Goal: Information Seeking & Learning: Learn about a topic

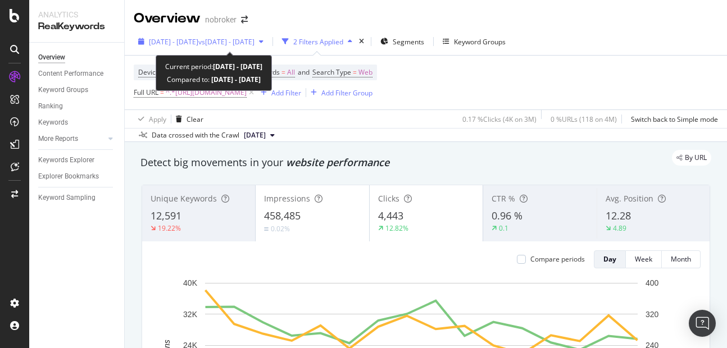
click at [198, 43] on span "[DATE] - [DATE]" at bounding box center [173, 42] width 49 height 10
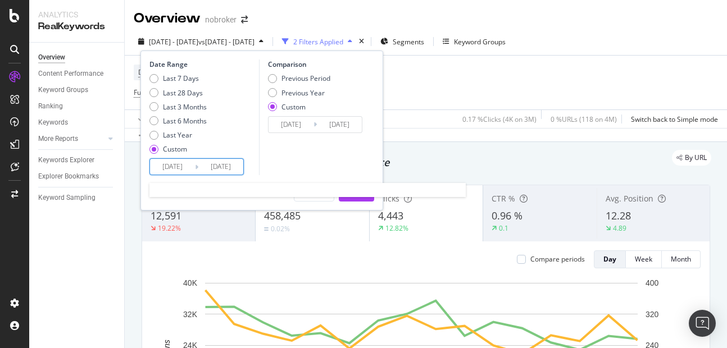
click at [168, 175] on input "[DATE]" at bounding box center [172, 167] width 45 height 16
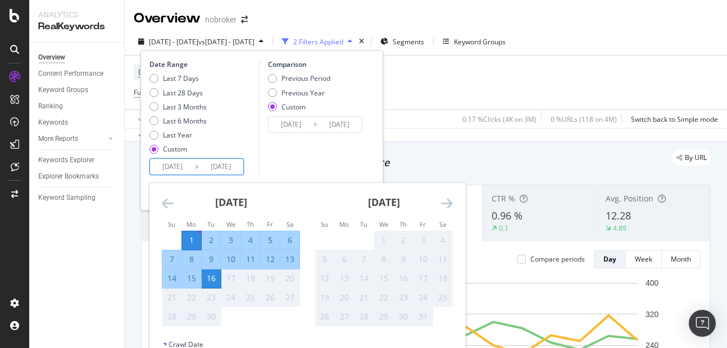
click at [163, 207] on icon "Move backward to switch to the previous month." at bounding box center [168, 203] width 12 height 13
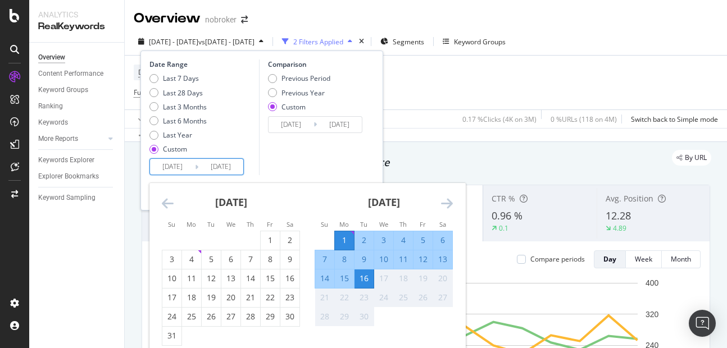
click at [163, 207] on icon "Move backward to switch to the previous month." at bounding box center [168, 203] width 12 height 13
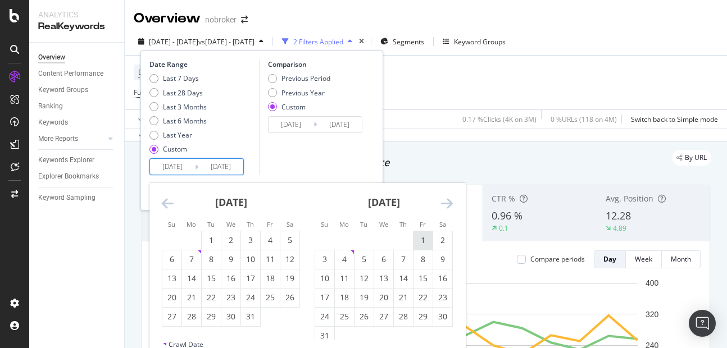
click at [422, 244] on div "1" at bounding box center [422, 240] width 19 height 11
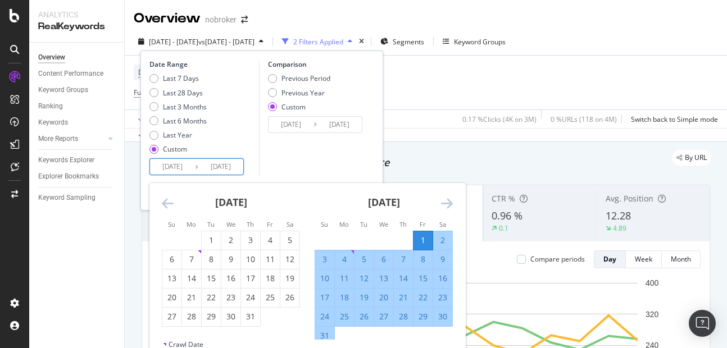
click at [323, 212] on div "[DATE]" at bounding box center [384, 207] width 138 height 48
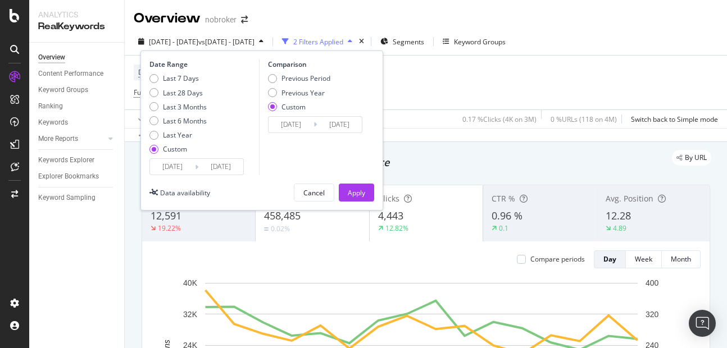
click at [318, 174] on div "Comparison Previous Period Previous Year Custom [DATE] Navigate forward to inte…" at bounding box center [312, 118] width 107 height 116
click at [169, 163] on input "[DATE]" at bounding box center [172, 167] width 45 height 16
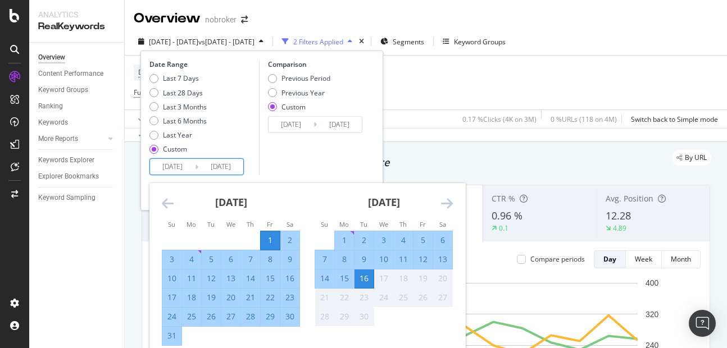
click at [170, 336] on div "31" at bounding box center [171, 335] width 19 height 11
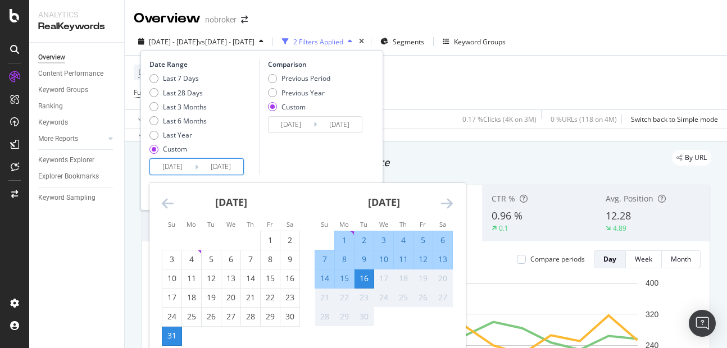
click at [166, 169] on input "[DATE]" at bounding box center [172, 167] width 45 height 16
click at [265, 230] on div "Su Mo Tu We Th Fr Sa" at bounding box center [230, 224] width 152 height 12
click at [268, 237] on div "1" at bounding box center [270, 240] width 19 height 11
type input "[DATE]"
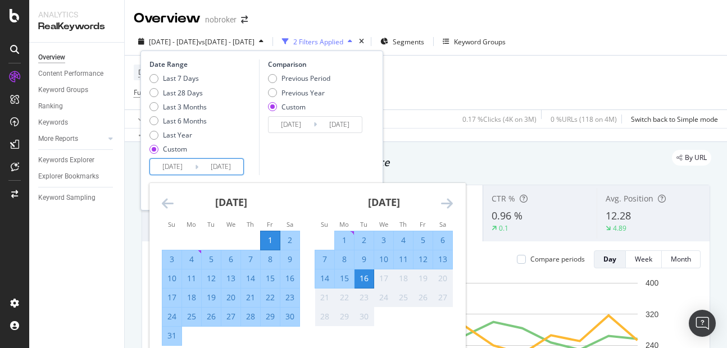
click at [176, 330] on div "31" at bounding box center [171, 336] width 19 height 19
type input "[DATE]"
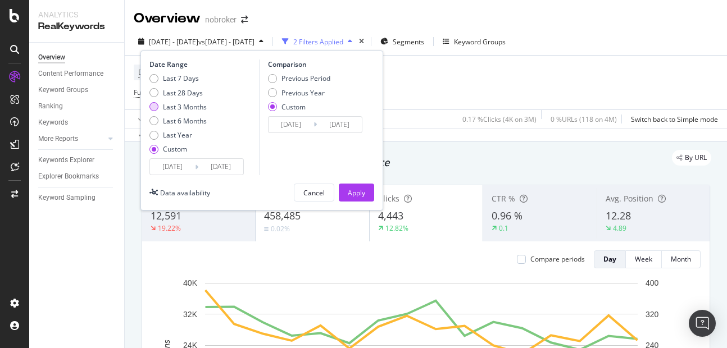
click at [156, 108] on div "Last 3 Months" at bounding box center [153, 106] width 9 height 9
type input "[DATE]"
click at [350, 189] on div "Apply" at bounding box center [356, 193] width 17 height 10
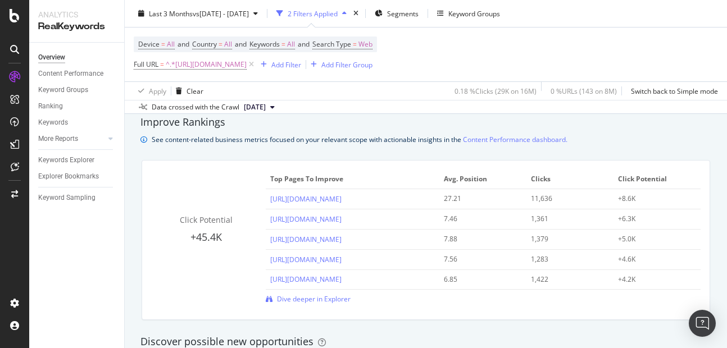
scroll to position [679, 0]
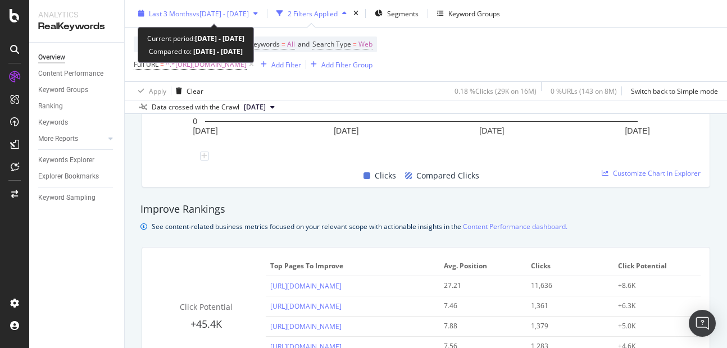
click at [221, 19] on div "Last 3 Months vs [DATE] - [DATE]" at bounding box center [198, 13] width 129 height 17
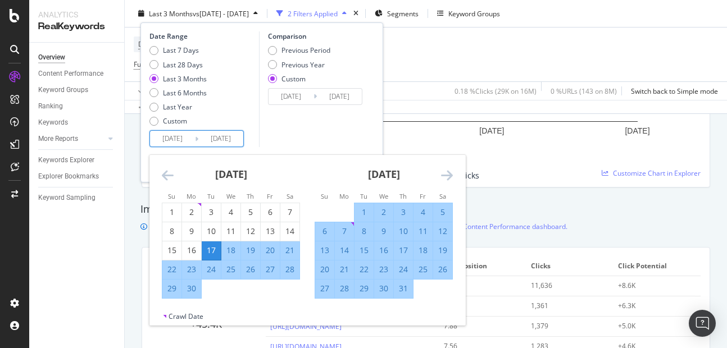
click at [215, 131] on input "[DATE]" at bounding box center [220, 139] width 45 height 16
click at [280, 140] on div "Comparison Previous Period Previous Year Custom [DATE] Navigate forward to inte…" at bounding box center [312, 89] width 107 height 116
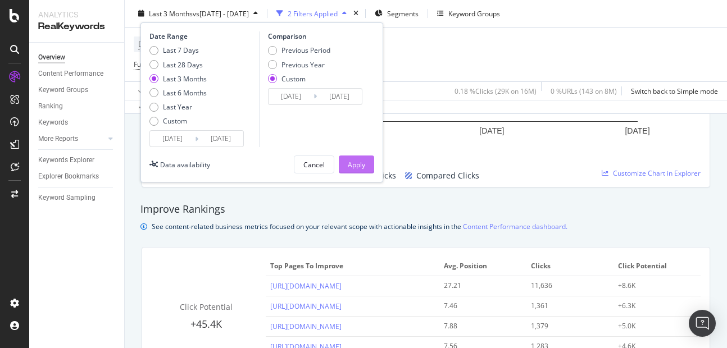
click at [359, 163] on div "Apply" at bounding box center [356, 165] width 17 height 10
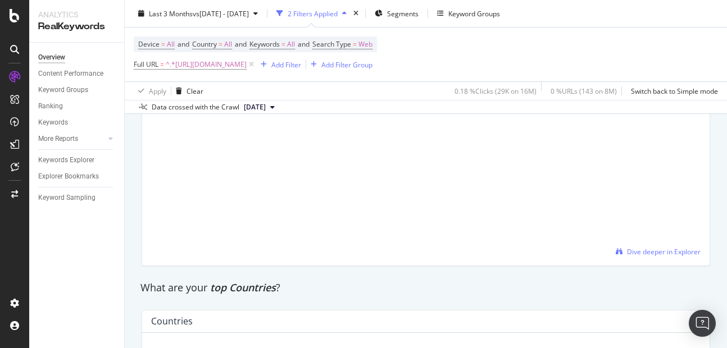
scroll to position [1104, 0]
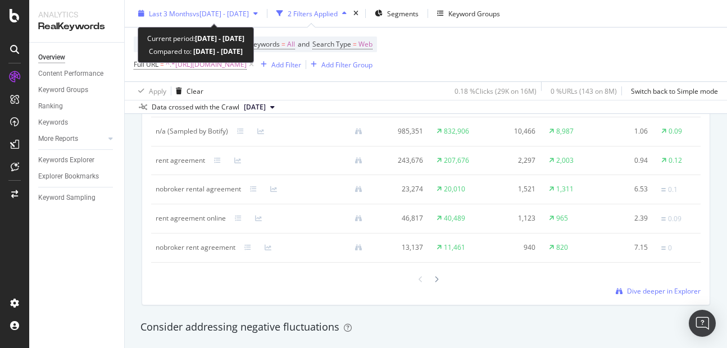
click at [185, 18] on span "Last 3 Months" at bounding box center [171, 13] width 44 height 10
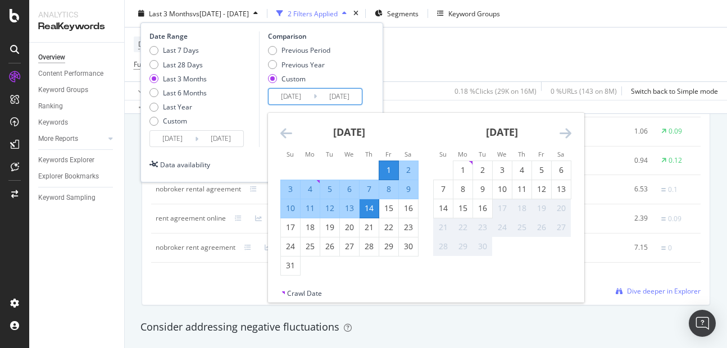
click at [285, 94] on input "[DATE]" at bounding box center [291, 97] width 45 height 16
click at [273, 52] on div "Previous Period" at bounding box center [272, 50] width 9 height 9
type input "[DATE]"
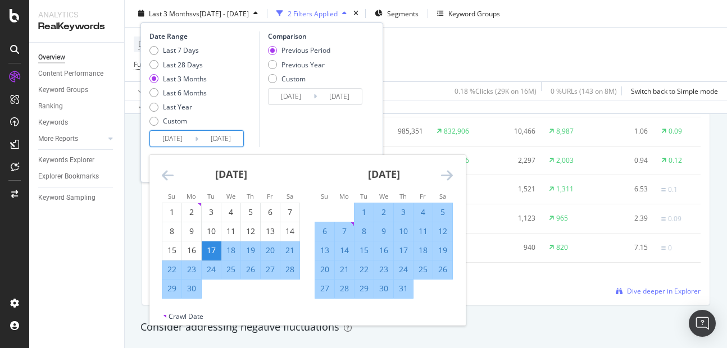
click at [171, 137] on input "[DATE]" at bounding box center [172, 139] width 45 height 16
click at [160, 128] on div "Last 7 Days Last 28 Days Last 3 Months Last 6 Months Last Year Custom" at bounding box center [177, 88] width 57 height 85
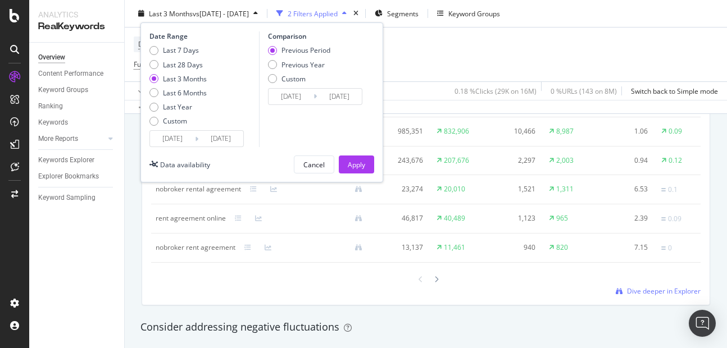
click at [156, 126] on div "Last 7 Days Last 28 Days Last 3 Months Last 6 Months Last Year Custom" at bounding box center [177, 88] width 57 height 85
click at [153, 122] on div "Custom" at bounding box center [153, 120] width 9 height 9
type input "[DATE]"
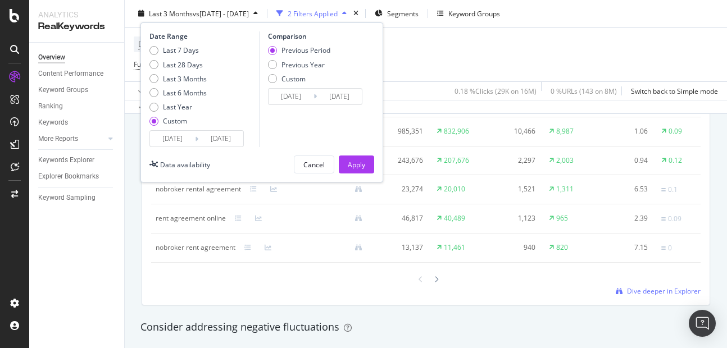
click at [163, 141] on input "[DATE]" at bounding box center [172, 139] width 45 height 16
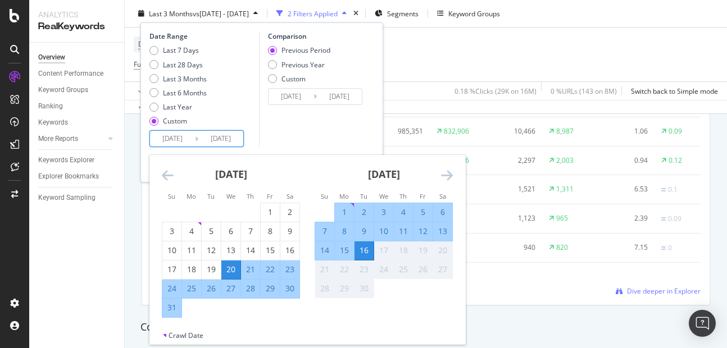
click at [152, 170] on div "[DATE] 1 2 3 4 5 6 7 8 9 10 11 12 13 14 15 16 17 18 19 20 21 22 23 24 25 26 27 …" at bounding box center [307, 243] width 316 height 176
click at [170, 176] on icon "Move backward to switch to the previous month." at bounding box center [168, 175] width 12 height 13
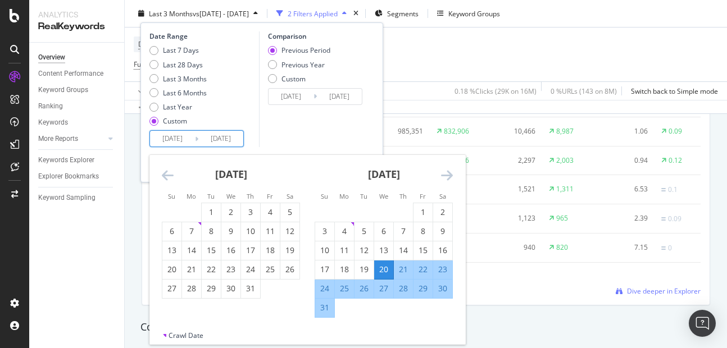
click at [167, 176] on icon "Move backward to switch to the previous month." at bounding box center [168, 175] width 12 height 13
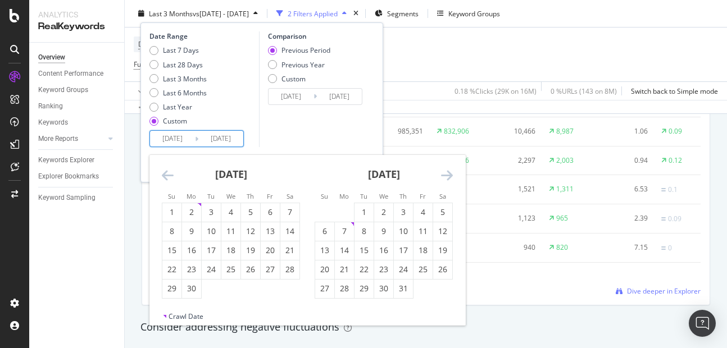
click at [446, 173] on icon "Move forward to switch to the next month." at bounding box center [447, 175] width 12 height 13
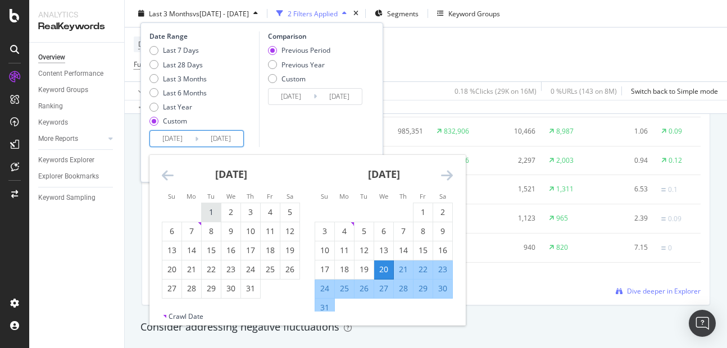
click at [208, 206] on div "1" at bounding box center [211, 212] width 19 height 19
type input "[DATE]"
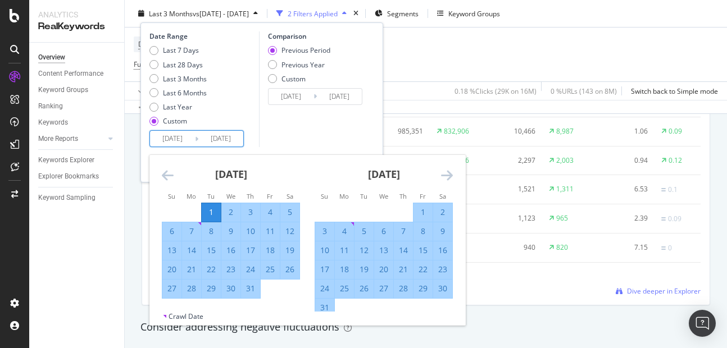
click at [274, 132] on div "Comparison Previous Period Previous Year Custom [DATE] Navigate forward to inte…" at bounding box center [312, 89] width 107 height 116
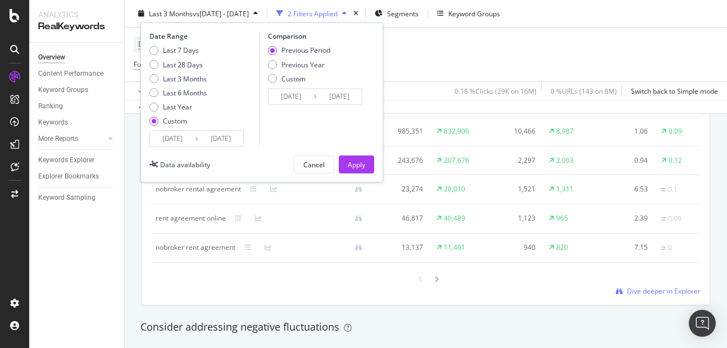
click at [292, 97] on input "[DATE]" at bounding box center [291, 97] width 45 height 16
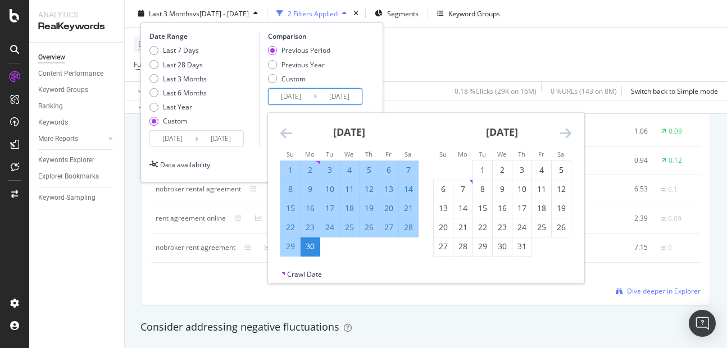
click at [285, 131] on icon "Move backward to switch to the previous month." at bounding box center [286, 132] width 12 height 13
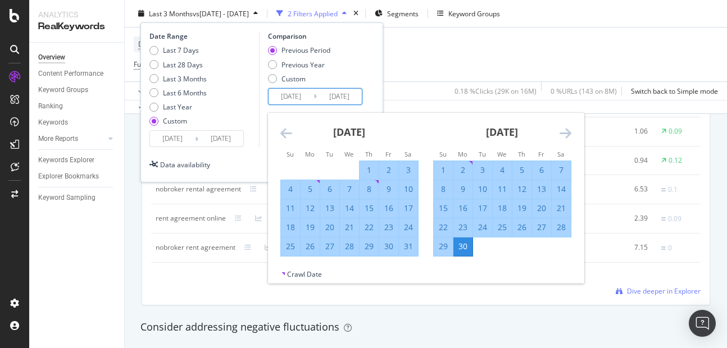
click at [567, 134] on icon "Move forward to switch to the next month." at bounding box center [566, 132] width 12 height 13
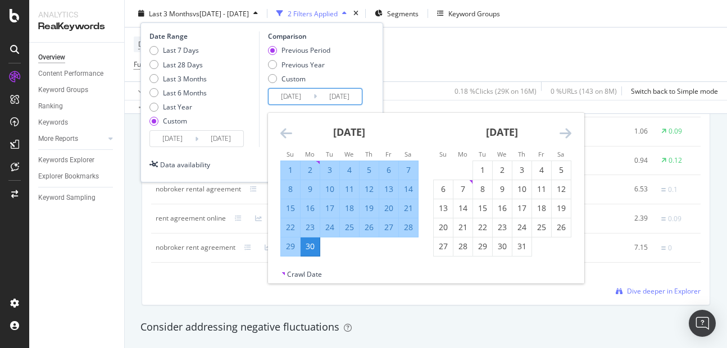
click at [567, 134] on icon "Move forward to switch to the next month." at bounding box center [566, 132] width 12 height 13
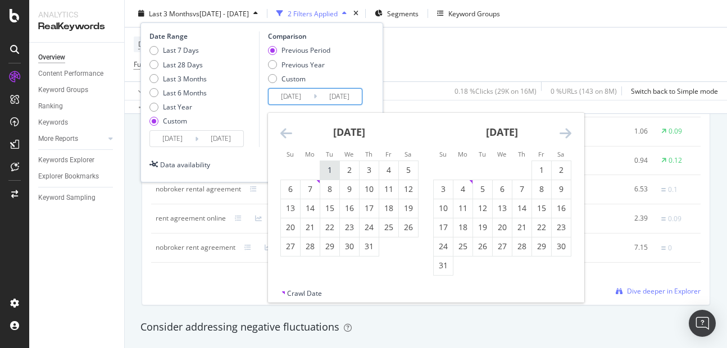
click at [325, 169] on div "1" at bounding box center [329, 170] width 19 height 11
type input "[DATE]"
click at [565, 132] on icon "Move forward to switch to the next month." at bounding box center [566, 132] width 12 height 13
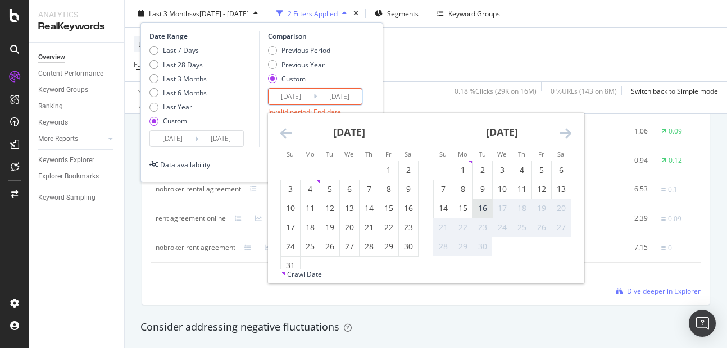
click at [483, 217] on div "16" at bounding box center [482, 208] width 19 height 19
type input "[DATE]"
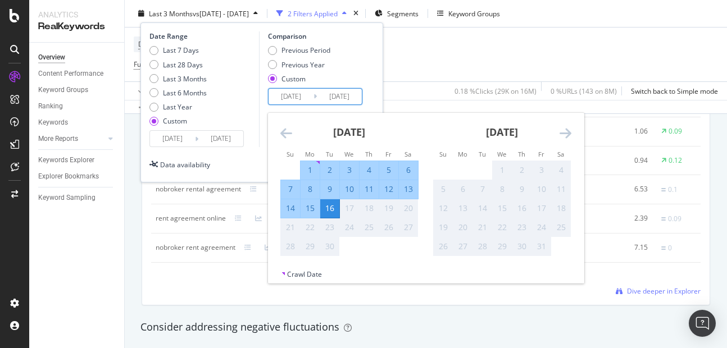
click at [280, 99] on input "[DATE]" at bounding box center [291, 97] width 45 height 16
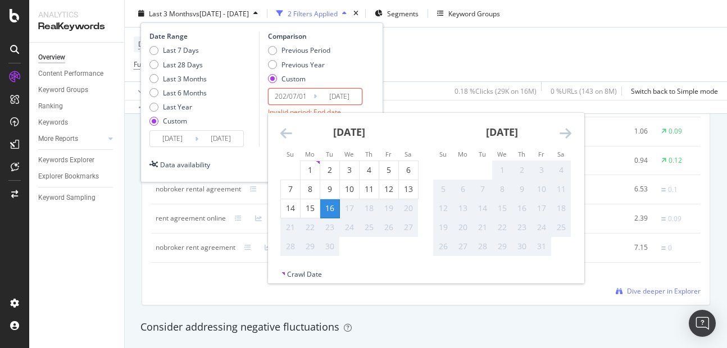
type input "[DATE]"
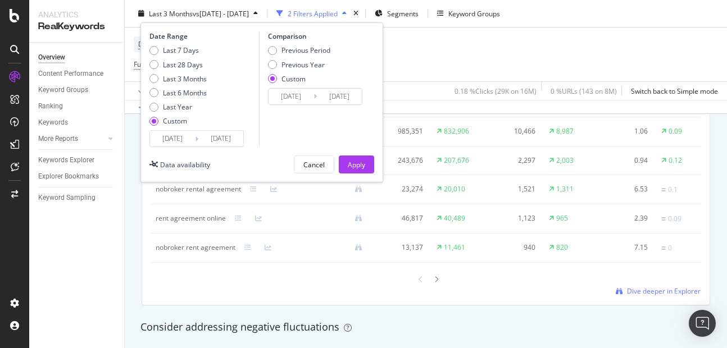
type input "[DATE]"
click at [310, 116] on div "Comparison Previous Period Previous Year Custom [DATE] Navigate forward to inte…" at bounding box center [312, 89] width 107 height 116
click at [353, 170] on div "Apply" at bounding box center [356, 164] width 17 height 17
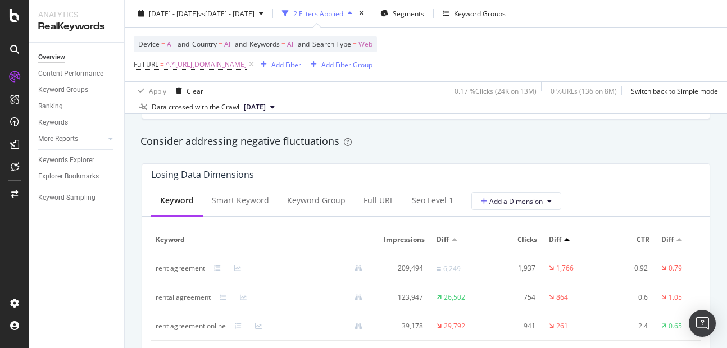
scroll to position [1193, 0]
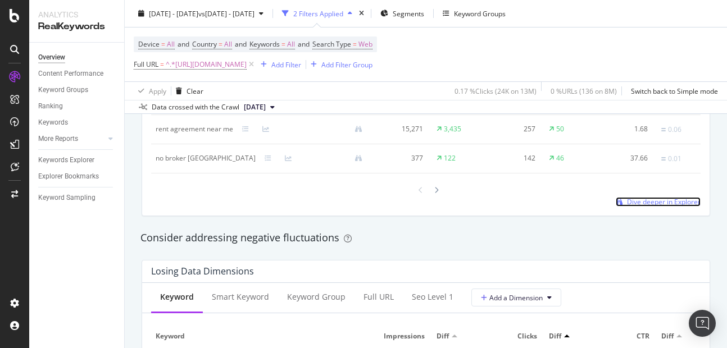
click at [633, 207] on span "Dive deeper in Explorer" at bounding box center [664, 202] width 74 height 10
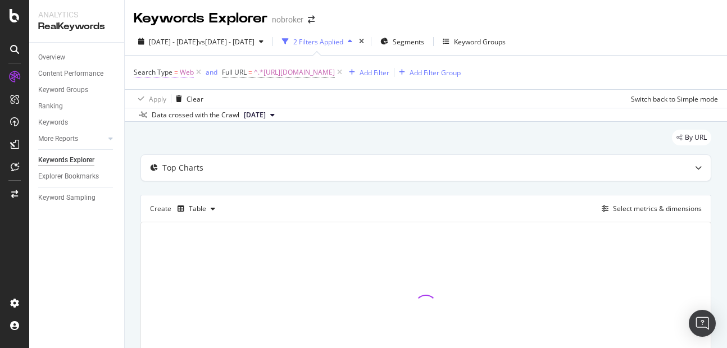
click at [192, 75] on span "Web" at bounding box center [187, 73] width 14 height 16
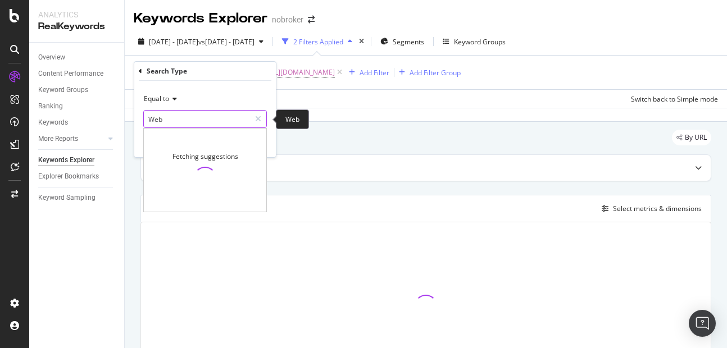
click at [170, 112] on input "Web" at bounding box center [197, 119] width 106 height 18
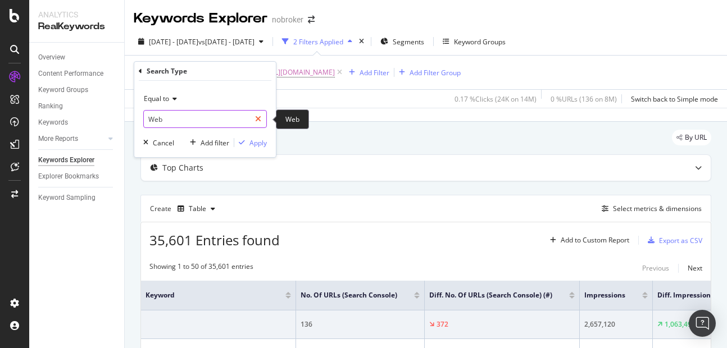
click at [258, 123] on icon at bounding box center [258, 119] width 6 height 8
click at [148, 146] on icon "button" at bounding box center [145, 142] width 5 height 7
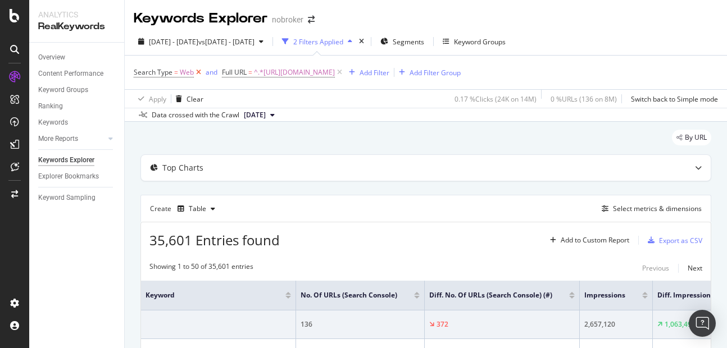
click at [197, 78] on icon at bounding box center [199, 72] width 10 height 11
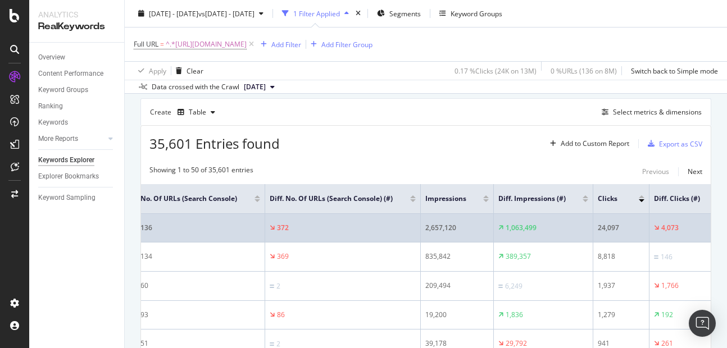
scroll to position [0, 113]
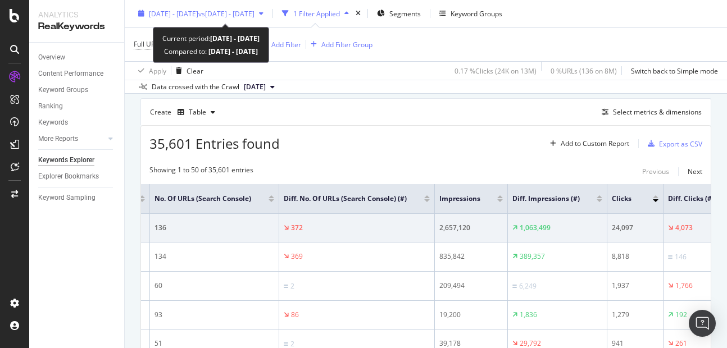
click at [198, 10] on span "[DATE] - [DATE]" at bounding box center [173, 13] width 49 height 10
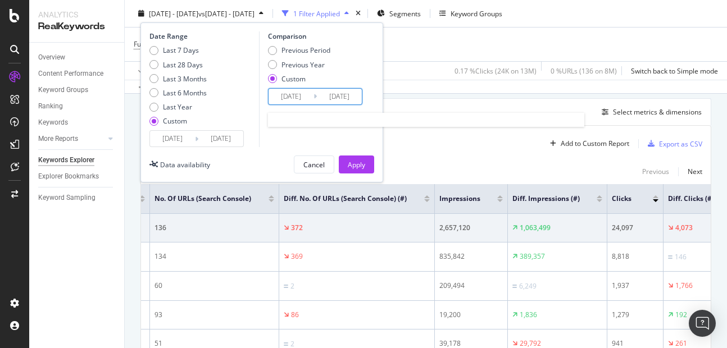
click at [290, 99] on input "[DATE]" at bounding box center [291, 97] width 45 height 16
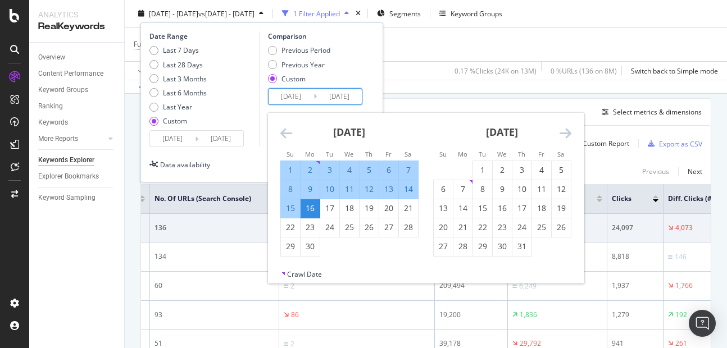
click at [276, 94] on input "[DATE]" at bounding box center [291, 97] width 45 height 16
click at [570, 132] on icon "Move forward to switch to the next month." at bounding box center [566, 132] width 12 height 13
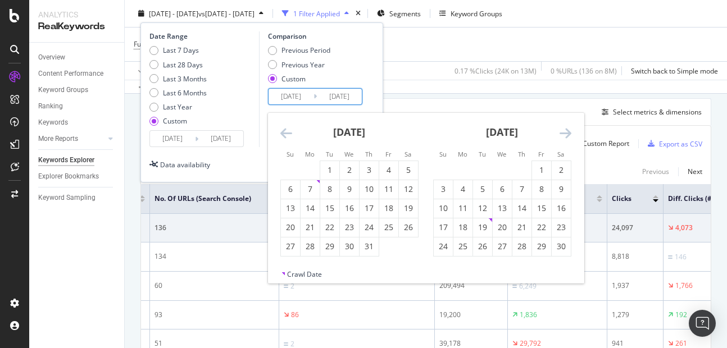
click at [284, 130] on icon "Move backward to switch to the previous month." at bounding box center [286, 132] width 12 height 13
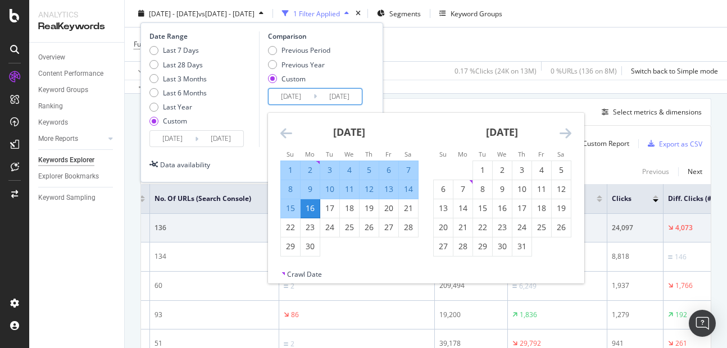
click at [284, 130] on icon "Move backward to switch to the previous month." at bounding box center [286, 132] width 12 height 13
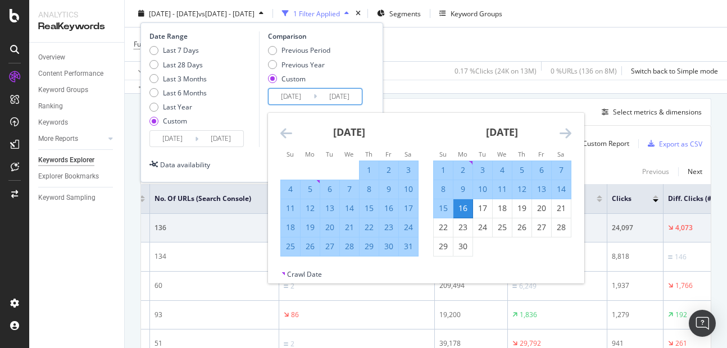
click at [284, 130] on icon "Move backward to switch to the previous month." at bounding box center [286, 132] width 12 height 13
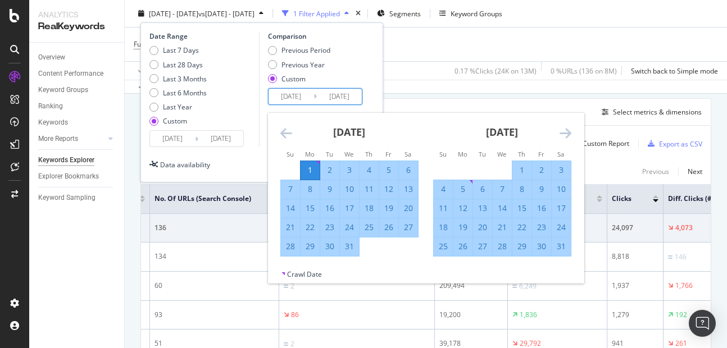
click at [265, 112] on div "Comparison Previous Period Previous Year Custom [DATE] Navigate forward to inte…" at bounding box center [312, 89] width 107 height 116
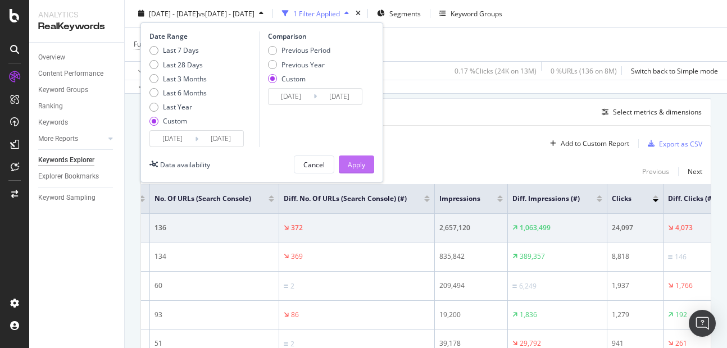
click at [349, 165] on div "Apply" at bounding box center [356, 165] width 17 height 10
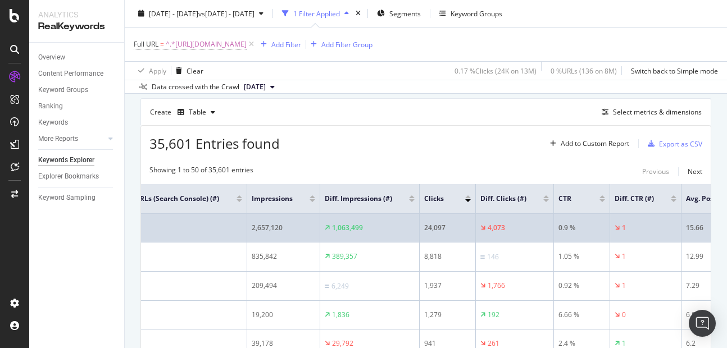
scroll to position [0, 327]
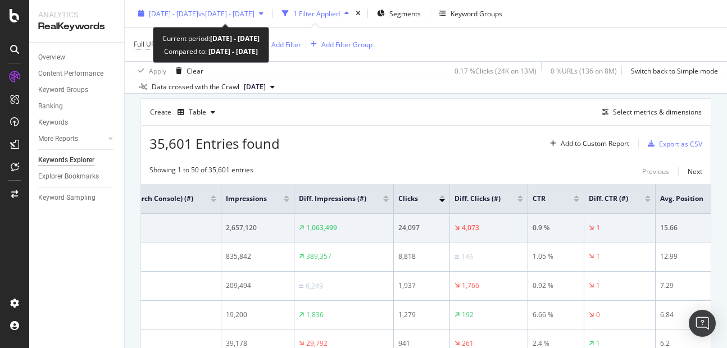
click at [232, 14] on span "vs [DATE] - [DATE]" at bounding box center [226, 13] width 56 height 10
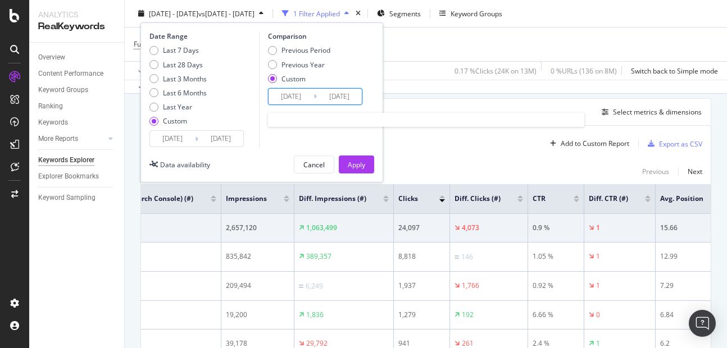
click at [298, 100] on input "[DATE]" at bounding box center [291, 97] width 45 height 16
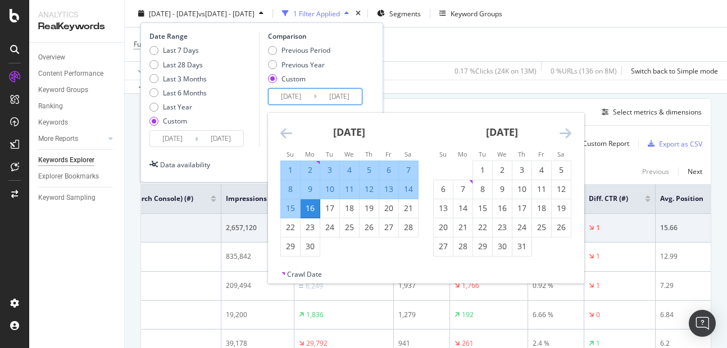
click at [298, 100] on input "[DATE]" at bounding box center [291, 97] width 45 height 16
click at [283, 129] on icon "Move backward to switch to the previous month." at bounding box center [286, 132] width 12 height 13
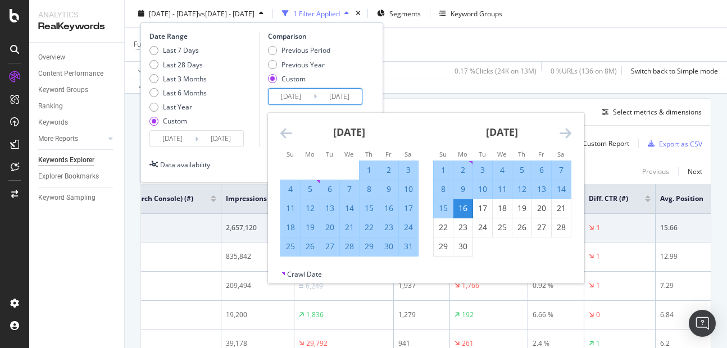
click at [284, 94] on input "[DATE]" at bounding box center [291, 97] width 45 height 16
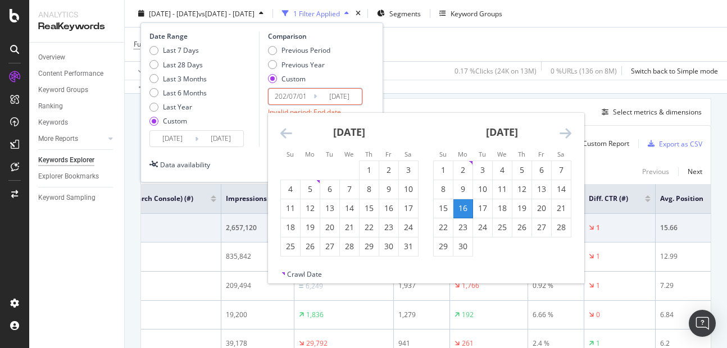
type input "[DATE]"
click at [329, 99] on input "[DATE]" at bounding box center [339, 97] width 45 height 16
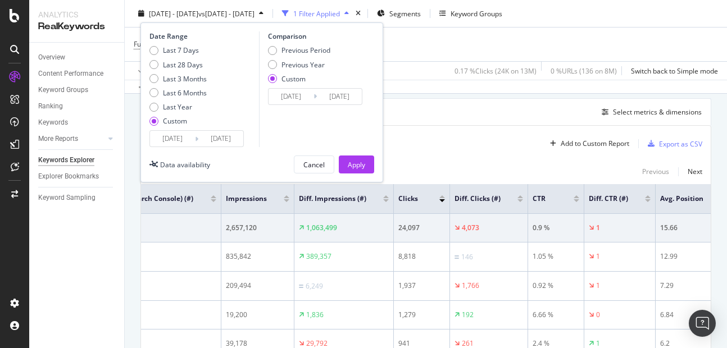
type input "[DATE]"
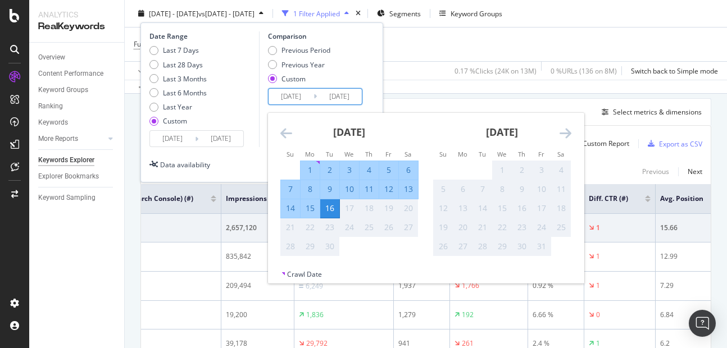
click at [293, 104] on input "[DATE]" at bounding box center [291, 97] width 45 height 16
click at [280, 137] on icon "Move backward to switch to the previous month." at bounding box center [286, 132] width 12 height 13
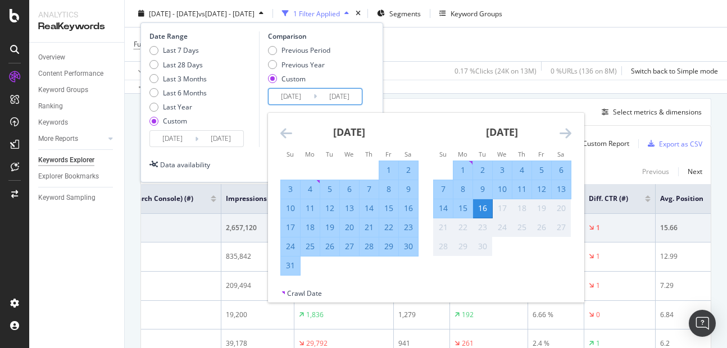
click at [280, 137] on icon "Move backward to switch to the previous month." at bounding box center [286, 132] width 12 height 13
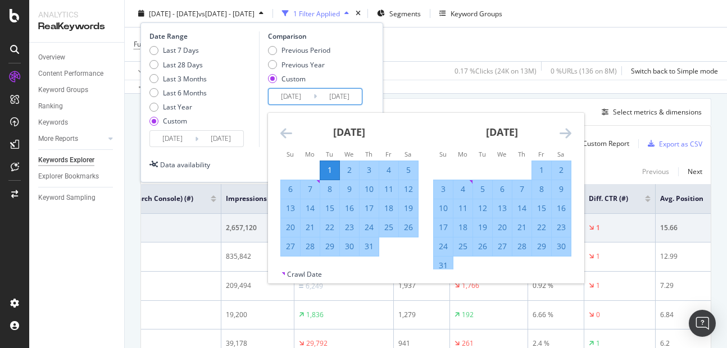
click at [280, 137] on icon "Move backward to switch to the previous month." at bounding box center [286, 132] width 12 height 13
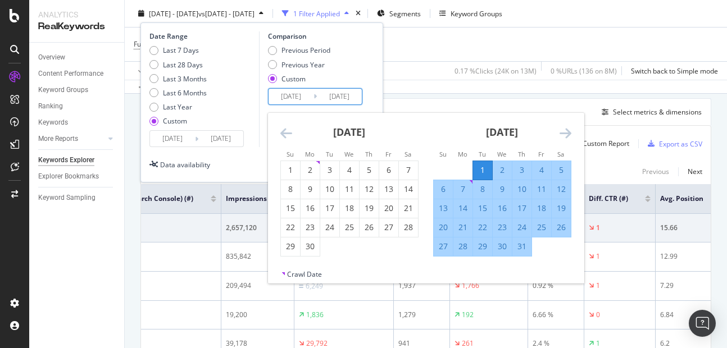
click at [287, 135] on icon "Move backward to switch to the previous month." at bounding box center [286, 132] width 12 height 13
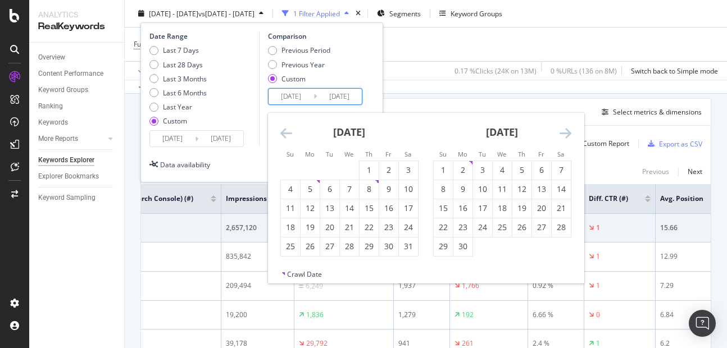
click at [287, 135] on icon "Move backward to switch to the previous month." at bounding box center [286, 132] width 12 height 13
click at [328, 165] on div "1" at bounding box center [329, 170] width 19 height 11
type input "[DATE]"
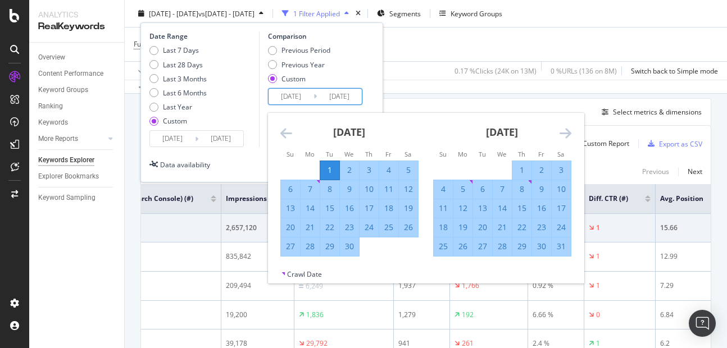
click at [563, 140] on div "[DATE]" at bounding box center [502, 137] width 138 height 48
click at [564, 139] on icon "Move forward to switch to the next month." at bounding box center [566, 132] width 12 height 13
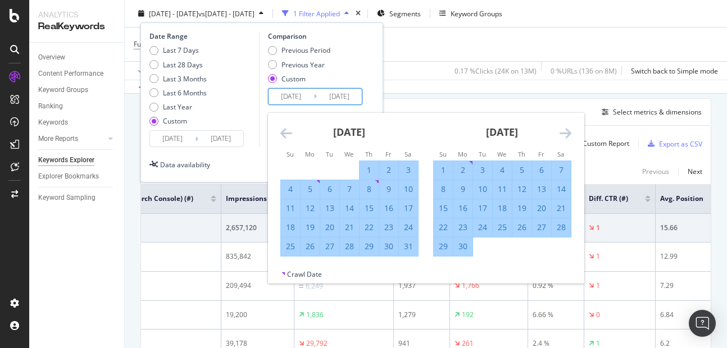
drag, startPoint x: 562, startPoint y: 137, endPoint x: 403, endPoint y: 202, distance: 172.0
click at [403, 202] on div "[DATE] 1 2 3 4 5 6 7 8 9 10 11 12 13 14 15 16 17 18 19 20 21 22 23 24 25 26 27 …" at bounding box center [426, 191] width 316 height 157
click at [463, 207] on div "16" at bounding box center [462, 208] width 19 height 11
type input "[DATE]"
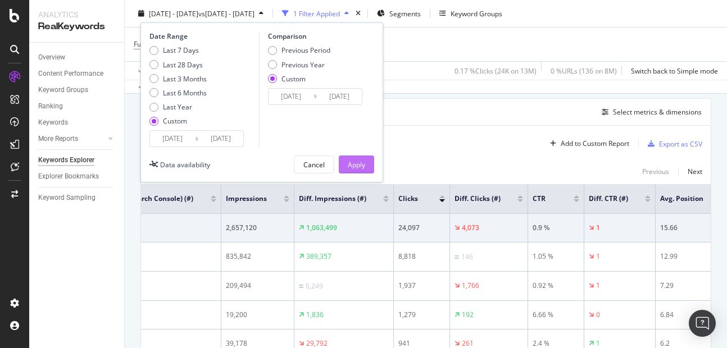
click at [358, 164] on div "Apply" at bounding box center [356, 165] width 17 height 10
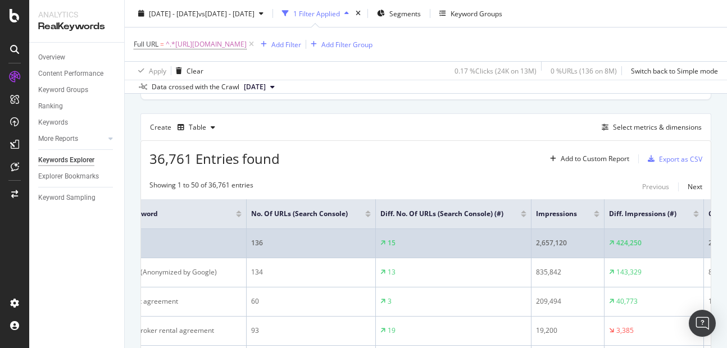
scroll to position [0, 11]
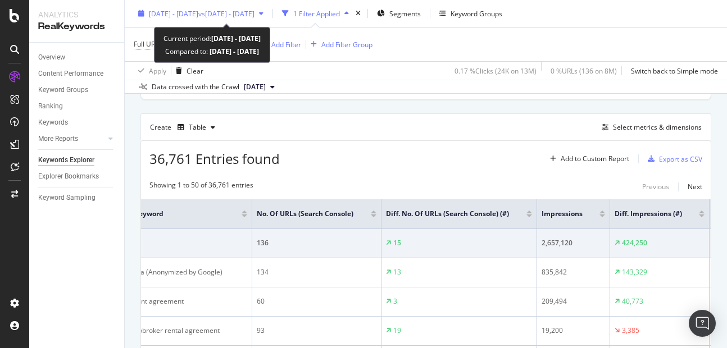
click at [225, 14] on span "vs [DATE] - [DATE]" at bounding box center [226, 13] width 56 height 10
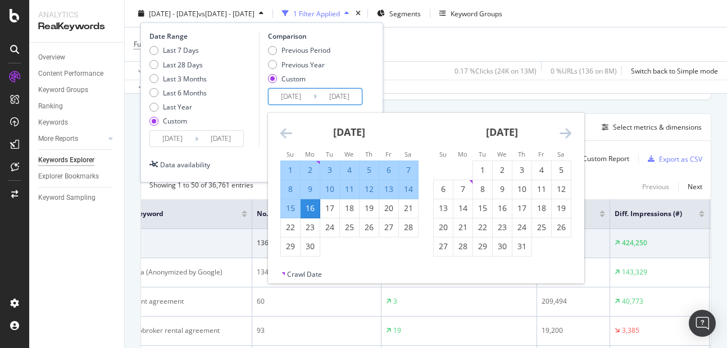
click at [280, 94] on input "[DATE]" at bounding box center [291, 97] width 45 height 16
click at [560, 134] on icon "Move forward to switch to the next month." at bounding box center [566, 132] width 12 height 13
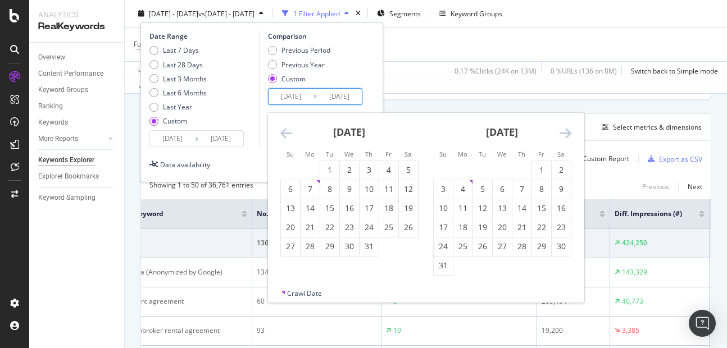
click at [572, 133] on div "[DATE] 1 2 3 4 5 6 7 8 9 10 11 12 13 14 15 16 17 18 19 20 21 22 23 24 25 26 27 …" at bounding box center [502, 194] width 153 height 163
click at [566, 134] on icon "Move forward to switch to the next month." at bounding box center [566, 132] width 12 height 13
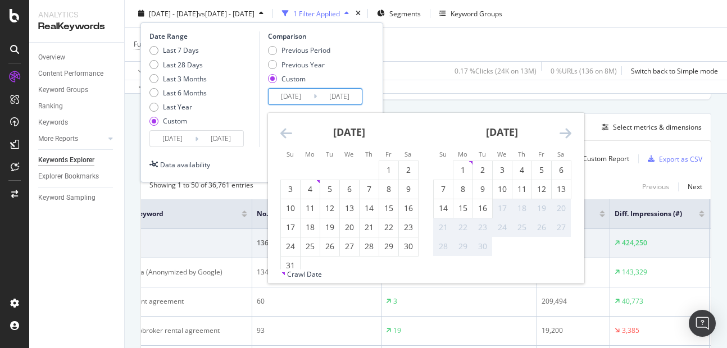
click at [285, 138] on icon "Move backward to switch to the previous month." at bounding box center [286, 132] width 12 height 13
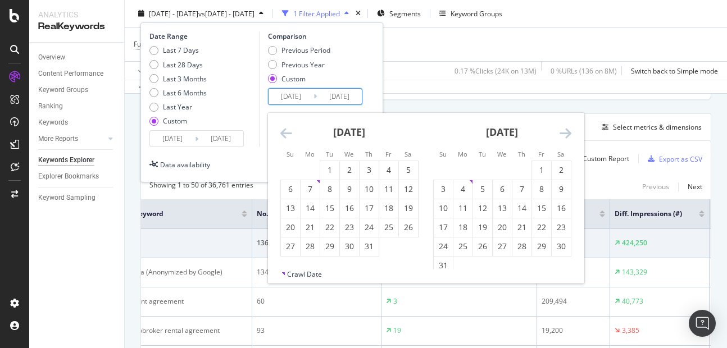
click at [324, 160] on div "Su Mo Tu We Th Fr Sa" at bounding box center [349, 154] width 152 height 12
click at [332, 173] on div "1" at bounding box center [329, 170] width 19 height 11
type input "[DATE]"
click at [569, 134] on icon "Move forward to switch to the next month." at bounding box center [566, 132] width 12 height 13
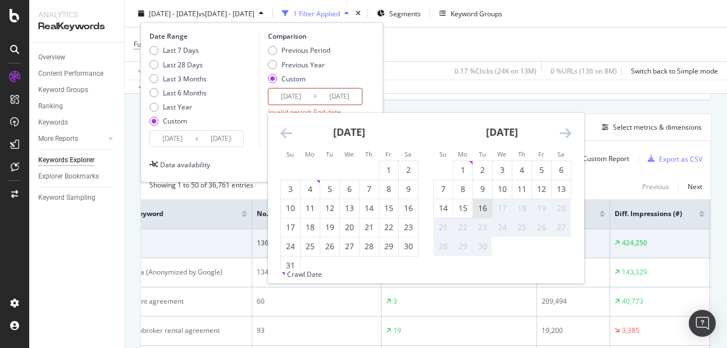
click at [479, 212] on div "16" at bounding box center [482, 208] width 19 height 11
type input "[DATE]"
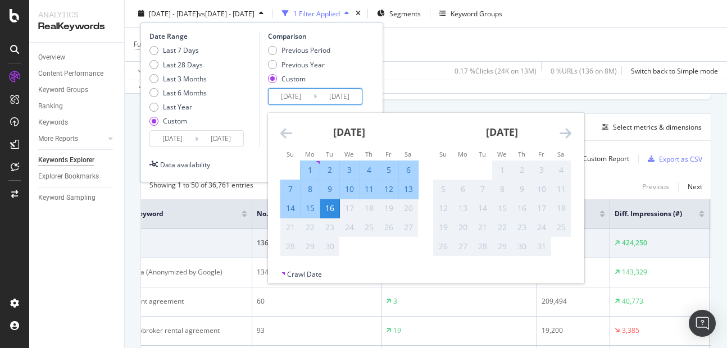
click at [287, 98] on input "[DATE]" at bounding box center [291, 97] width 45 height 16
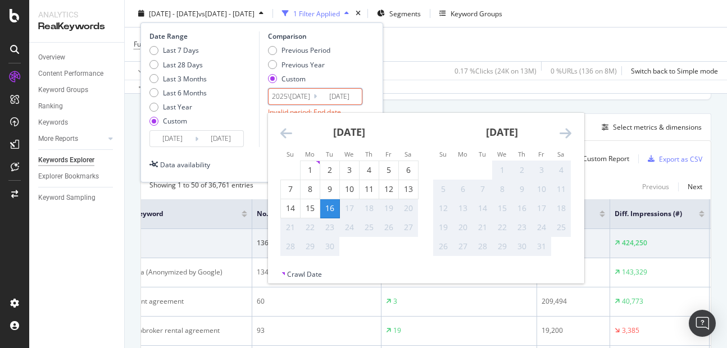
type input "2025\[DATE]"
click at [334, 99] on input "[DATE]" at bounding box center [339, 97] width 45 height 16
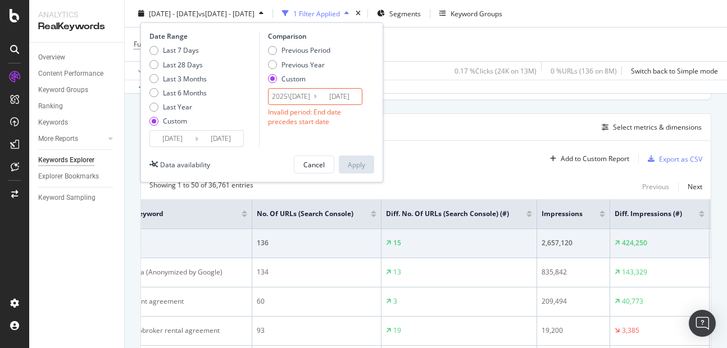
type input "[DATE]"
click at [288, 93] on input "2025\[DATE]" at bounding box center [291, 97] width 45 height 16
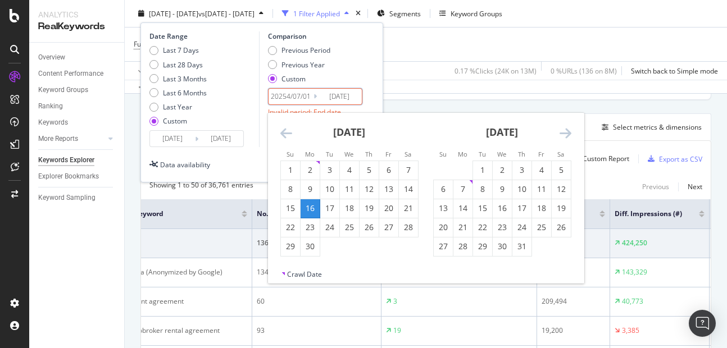
type input "[DATE]"
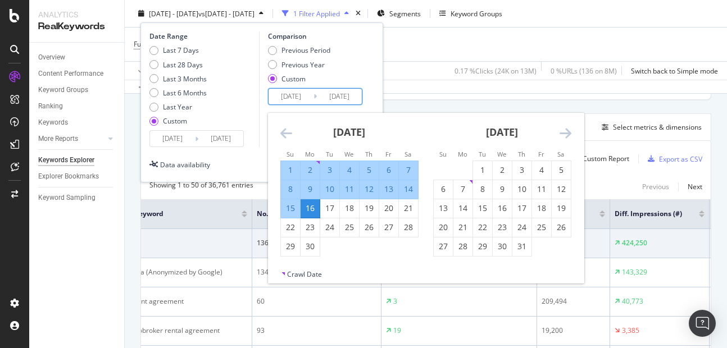
click at [354, 84] on div "Previous Period Previous Year Custom" at bounding box center [317, 67] width 98 height 42
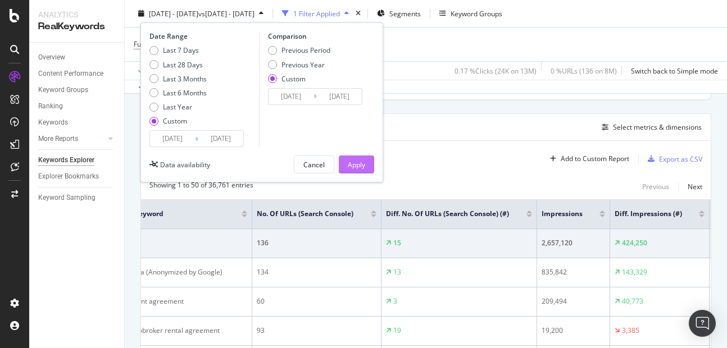
click at [354, 167] on div "Apply" at bounding box center [356, 165] width 17 height 10
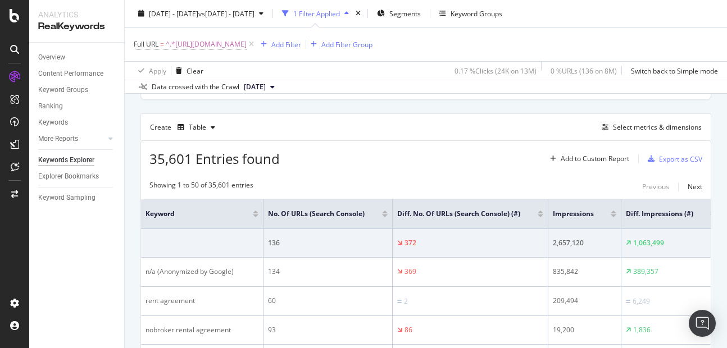
click at [354, 167] on div "35,601 Entries found Add to Custom Report Export as CSV" at bounding box center [426, 155] width 570 height 28
